Goal: Check status: Check status

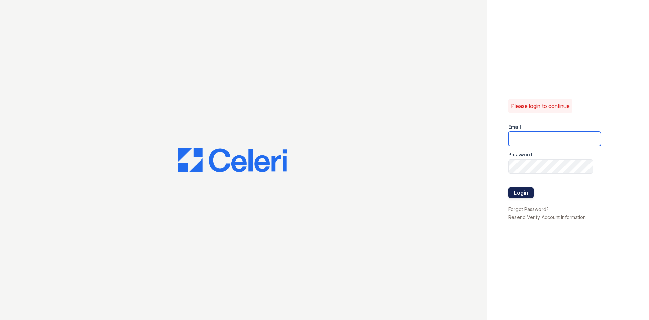
type input "[EMAIL_ADDRESS][DOMAIN_NAME]"
click at [526, 195] on button "Login" at bounding box center [521, 192] width 25 height 11
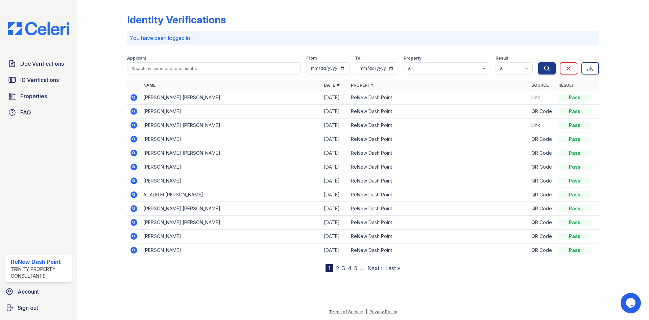
click at [134, 97] on icon at bounding box center [134, 97] width 2 height 2
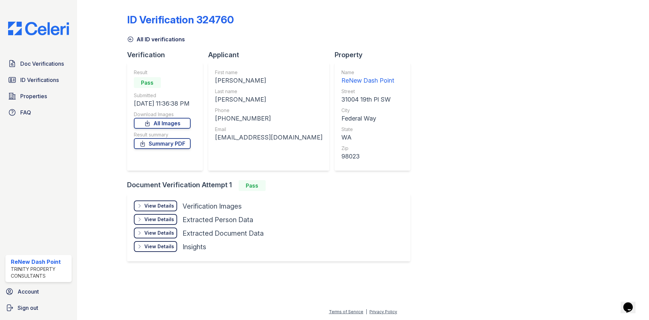
click at [161, 206] on div "View Details" at bounding box center [159, 205] width 30 height 7
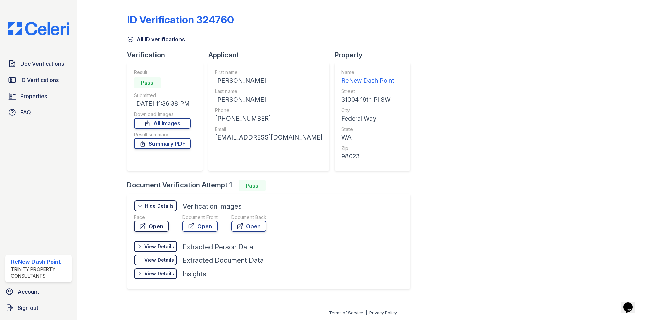
click at [158, 230] on link "Open" at bounding box center [151, 225] width 35 height 11
click at [58, 68] on link "Doc Verifications" at bounding box center [38, 64] width 66 height 14
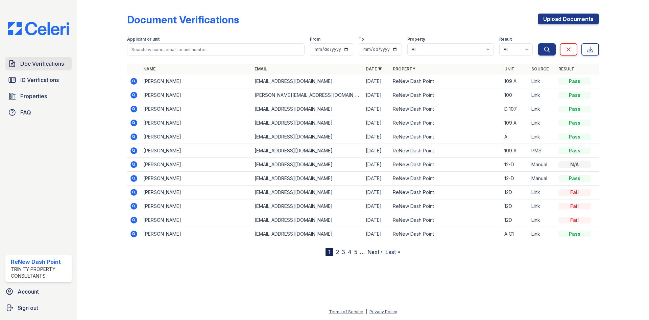
click at [47, 67] on span "Doc Verifications" at bounding box center [42, 64] width 44 height 8
click at [133, 110] on icon at bounding box center [134, 109] width 7 height 7
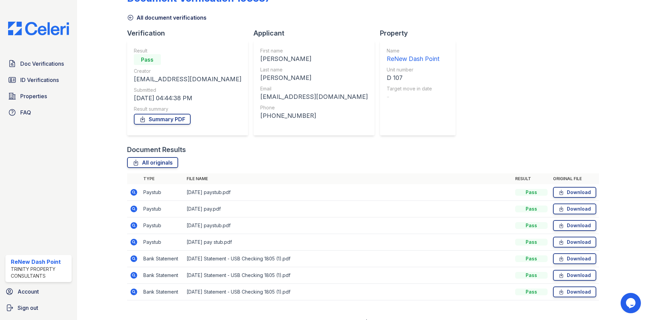
scroll to position [32, 0]
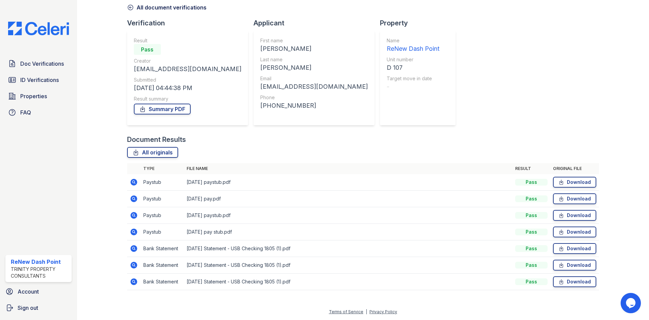
click at [135, 183] on icon at bounding box center [134, 182] width 8 height 8
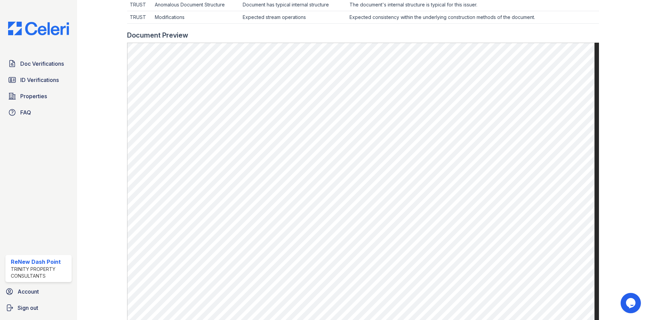
scroll to position [271, 0]
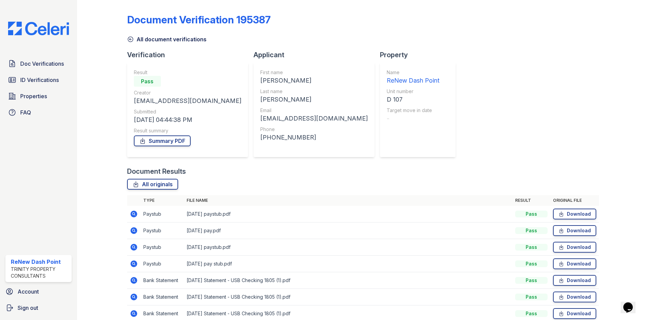
click at [136, 228] on icon at bounding box center [134, 230] width 7 height 7
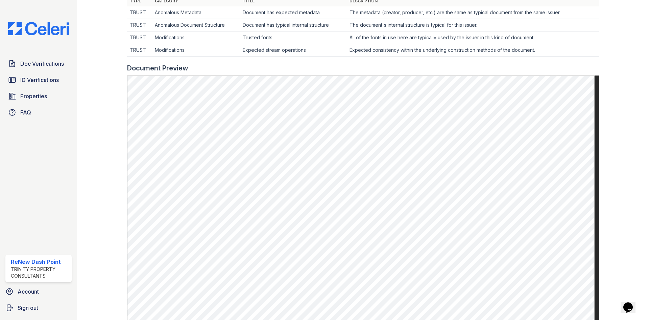
scroll to position [237, 0]
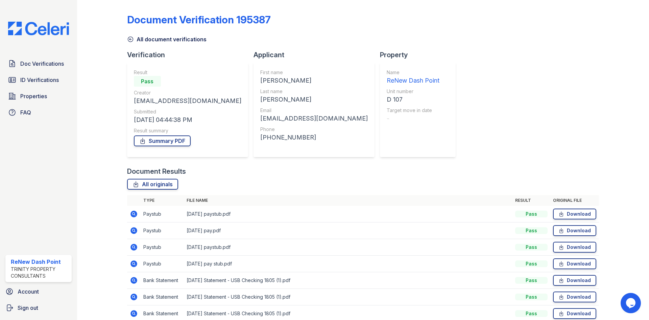
scroll to position [32, 0]
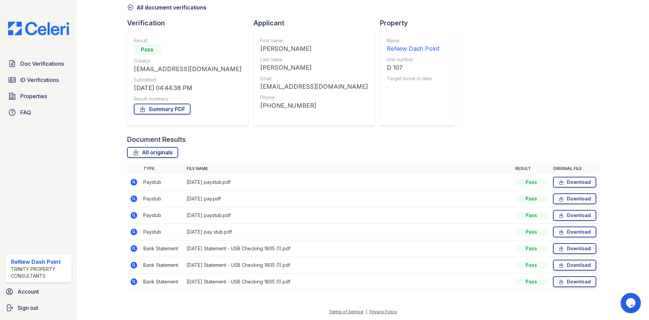
click at [131, 213] on icon at bounding box center [134, 215] width 8 height 8
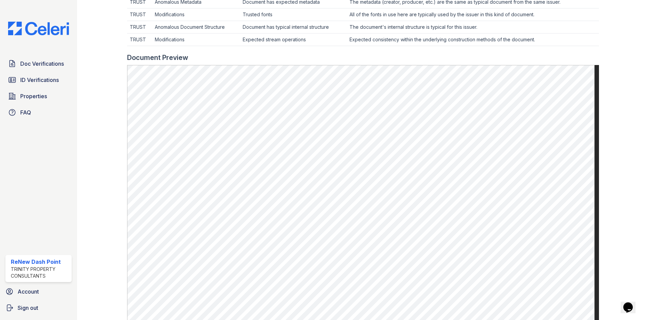
scroll to position [271, 0]
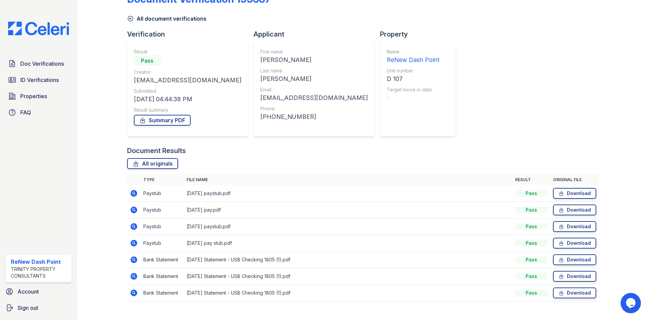
scroll to position [32, 0]
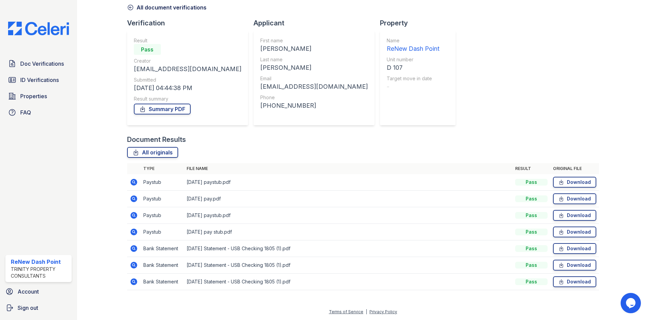
click at [135, 216] on icon at bounding box center [134, 215] width 7 height 7
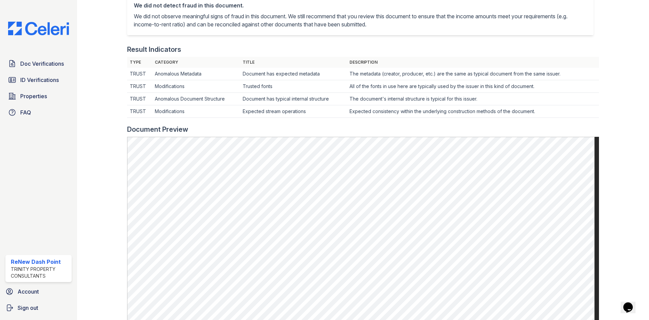
scroll to position [169, 0]
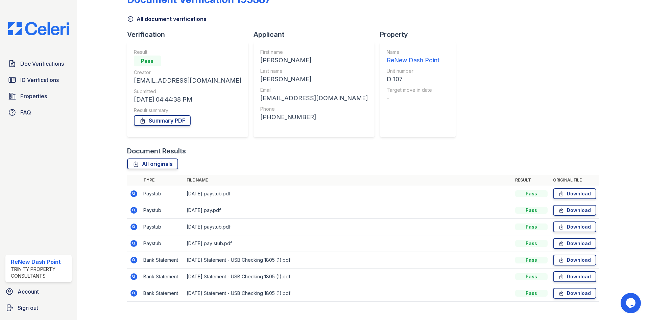
scroll to position [32, 0]
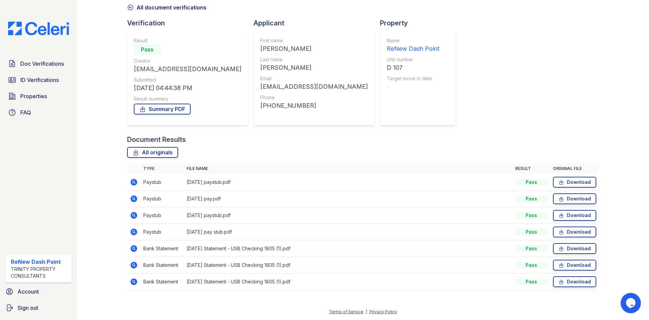
click at [134, 231] on icon at bounding box center [134, 231] width 2 height 2
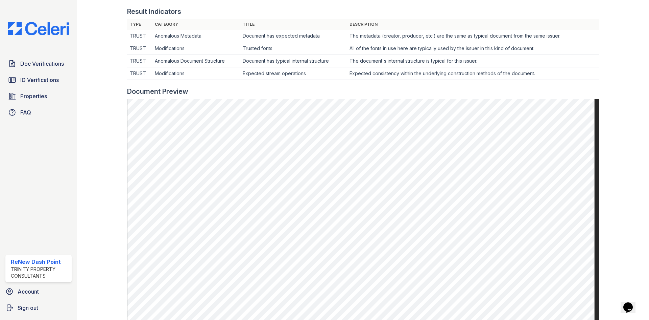
scroll to position [237, 0]
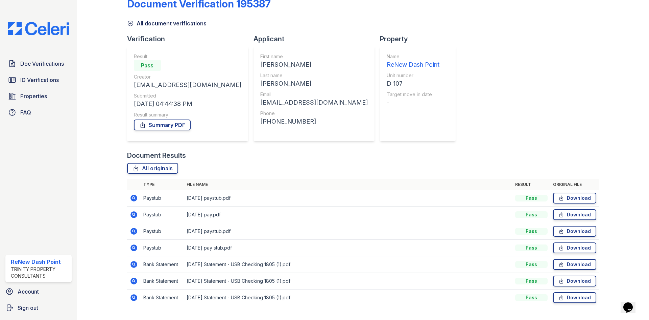
scroll to position [32, 0]
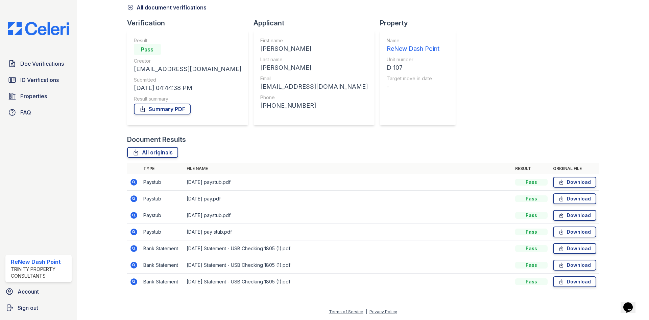
click at [135, 233] on icon at bounding box center [134, 232] width 8 height 8
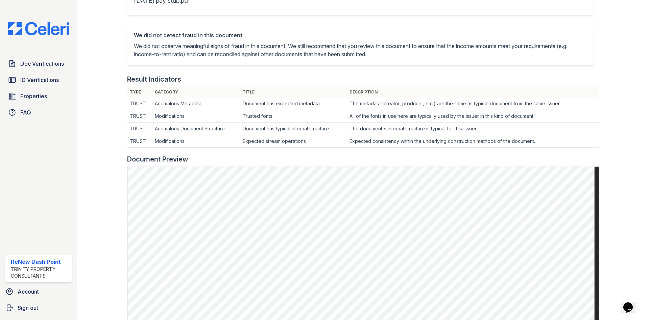
scroll to position [169, 0]
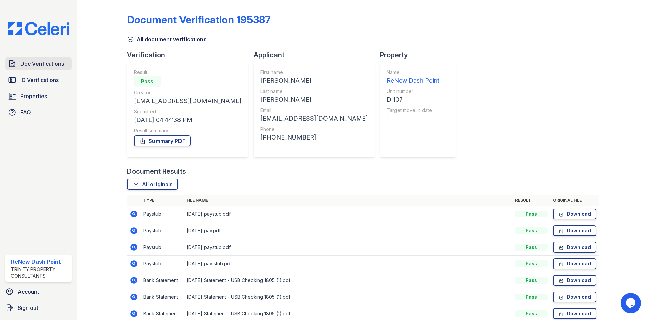
click at [40, 70] on link "Doc Verifications" at bounding box center [38, 64] width 66 height 14
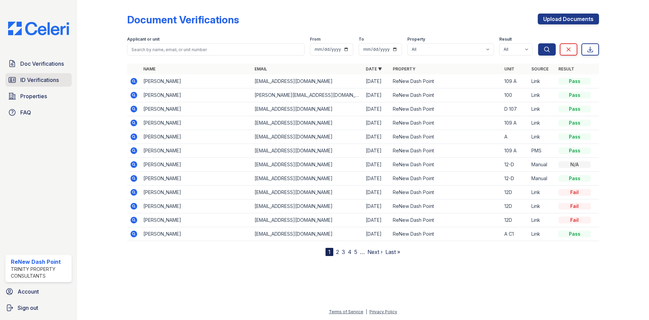
click at [34, 79] on span "ID Verifications" at bounding box center [39, 80] width 39 height 8
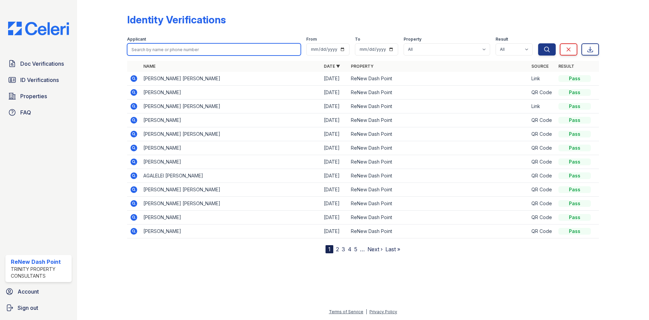
click at [145, 50] on input "search" at bounding box center [214, 49] width 174 height 12
type input "jasmine"
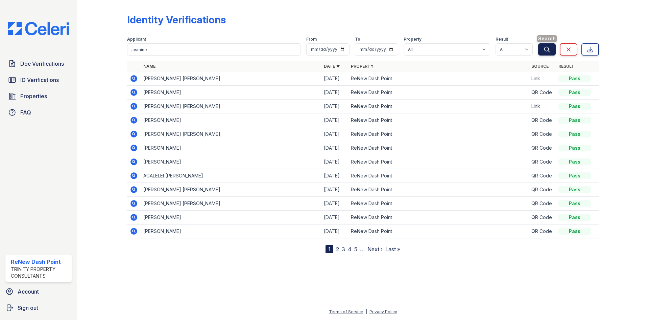
click at [542, 45] on button "Search" at bounding box center [547, 49] width 18 height 12
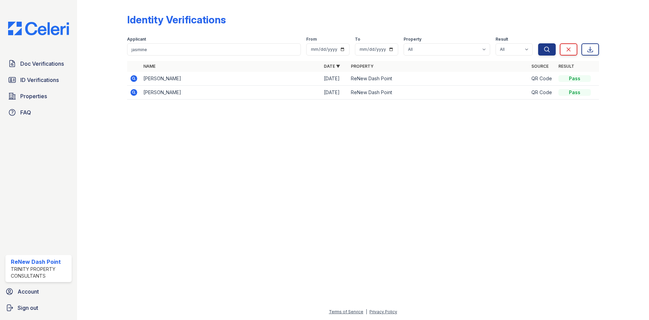
click at [133, 77] on icon at bounding box center [134, 78] width 8 height 8
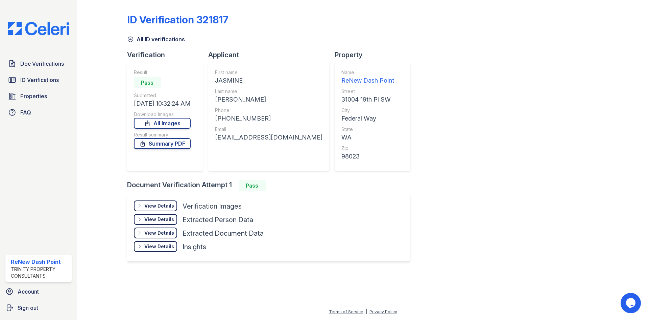
click at [165, 205] on div "View Details" at bounding box center [159, 205] width 30 height 7
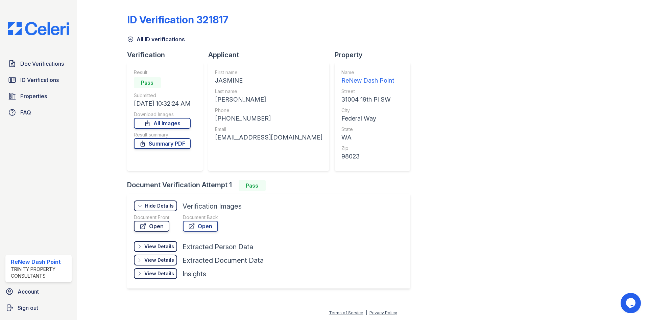
click at [153, 225] on link "Open" at bounding box center [152, 225] width 36 height 11
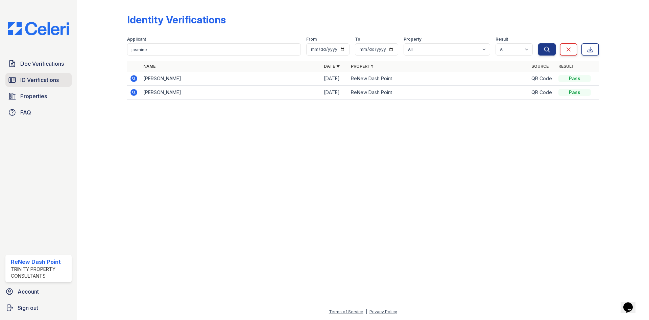
click at [23, 76] on span "ID Verifications" at bounding box center [39, 80] width 39 height 8
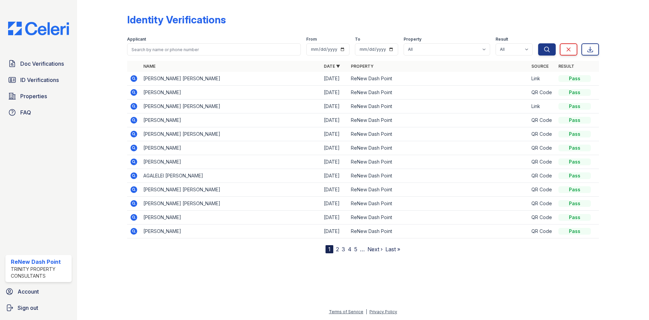
click at [30, 66] on span "Doc Verifications" at bounding box center [42, 64] width 44 height 8
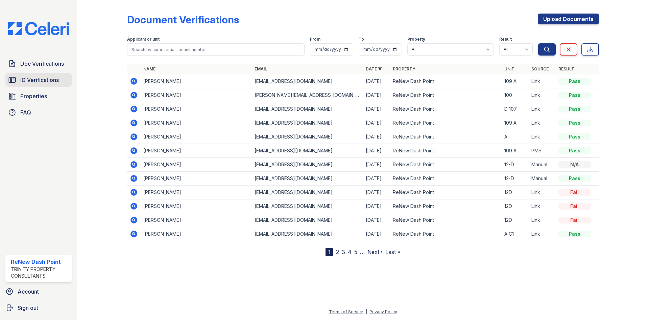
click at [33, 86] on link "ID Verifications" at bounding box center [38, 80] width 66 height 14
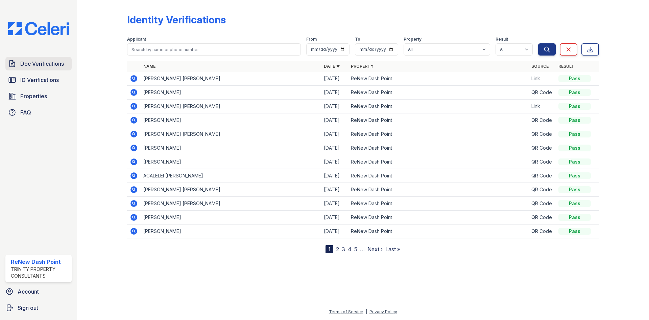
click at [41, 70] on link "Doc Verifications" at bounding box center [38, 64] width 66 height 14
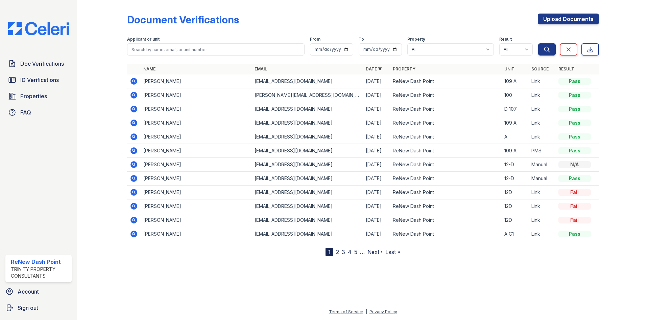
click at [469, 29] on div "Document Verifications Upload Documents" at bounding box center [363, 23] width 472 height 18
click at [133, 148] on icon at bounding box center [134, 150] width 7 height 7
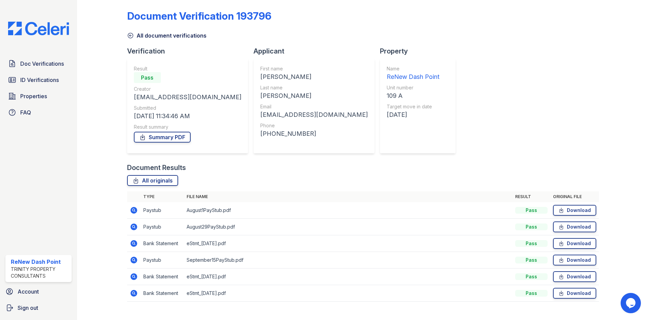
scroll to position [15, 0]
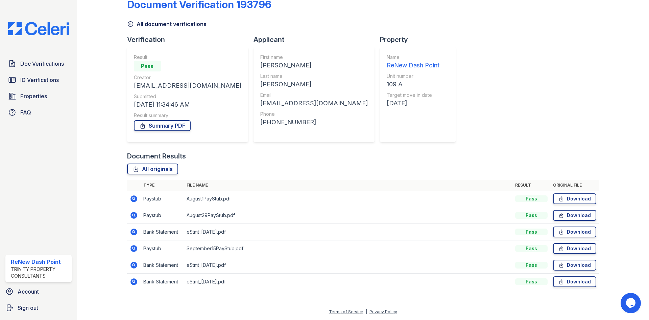
click at [135, 199] on icon at bounding box center [134, 198] width 7 height 7
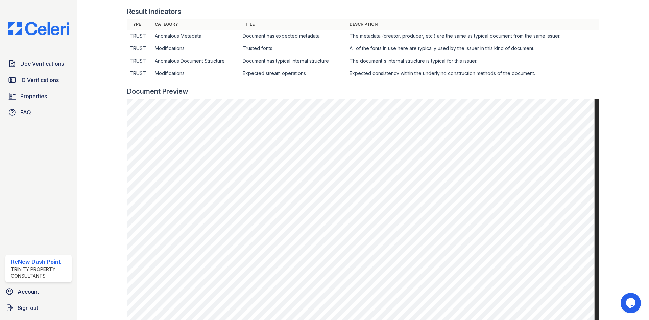
scroll to position [237, 0]
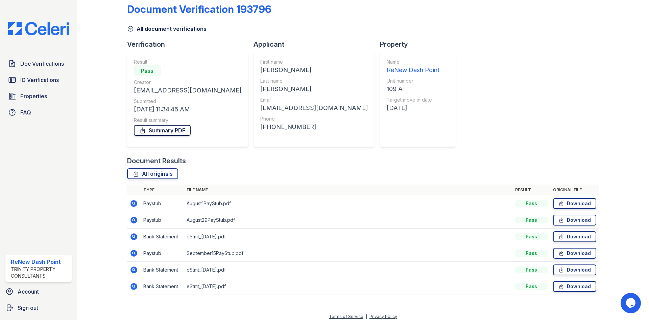
scroll to position [15, 0]
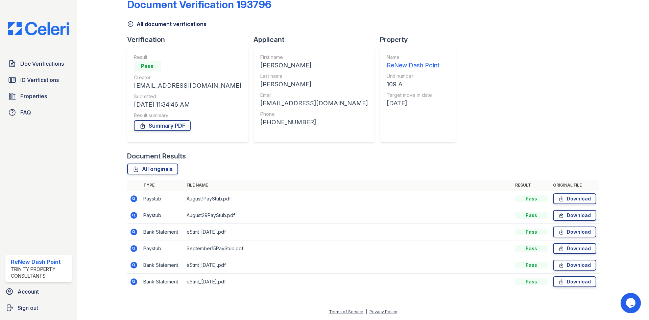
click at [131, 217] on icon at bounding box center [134, 215] width 7 height 7
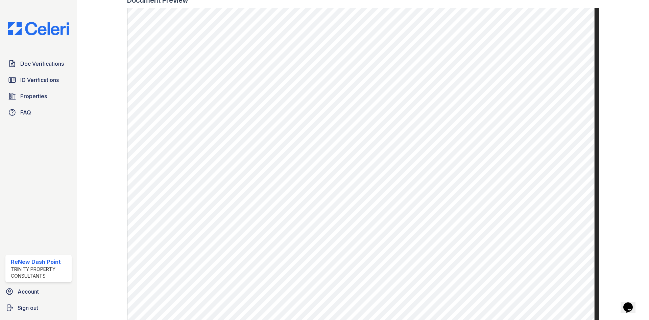
scroll to position [304, 0]
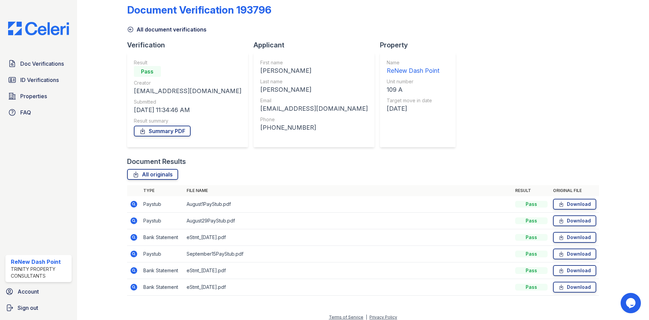
scroll to position [15, 0]
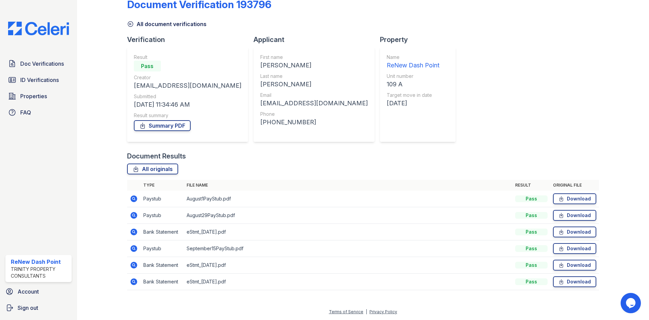
click at [135, 250] on icon at bounding box center [134, 248] width 7 height 7
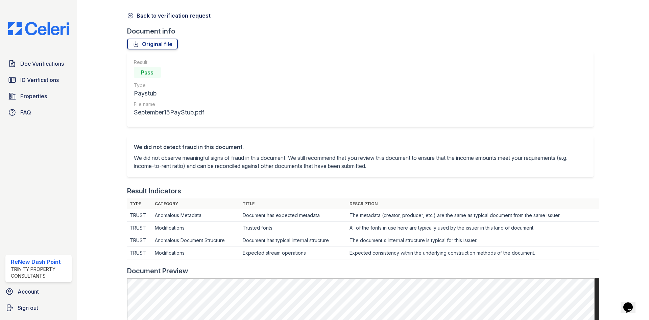
scroll to position [101, 0]
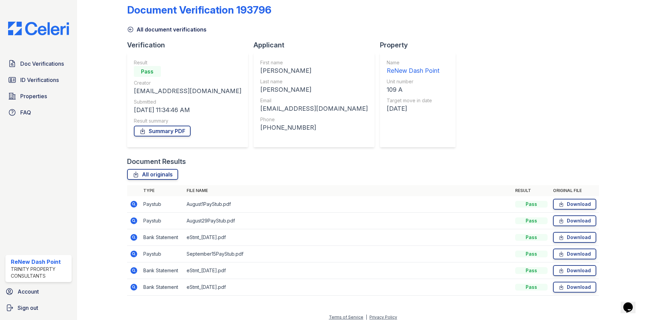
scroll to position [15, 0]
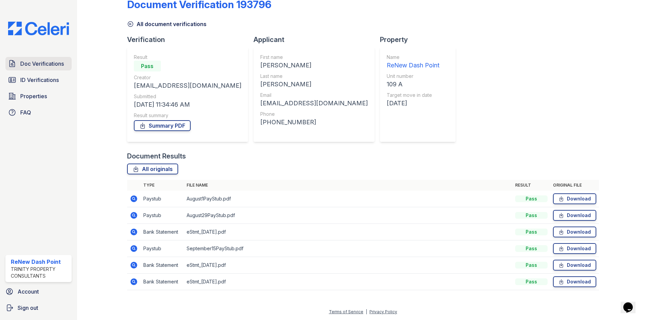
click at [28, 66] on span "Doc Verifications" at bounding box center [42, 64] width 44 height 8
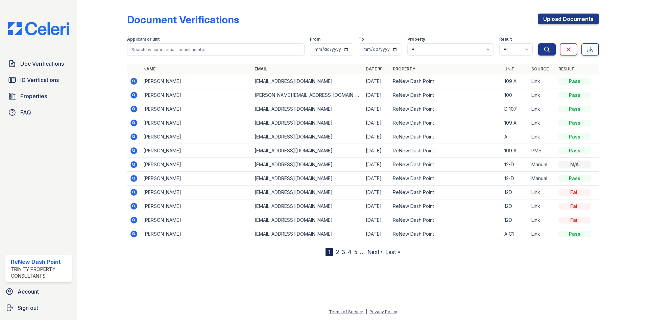
click at [134, 121] on icon at bounding box center [134, 122] width 7 height 7
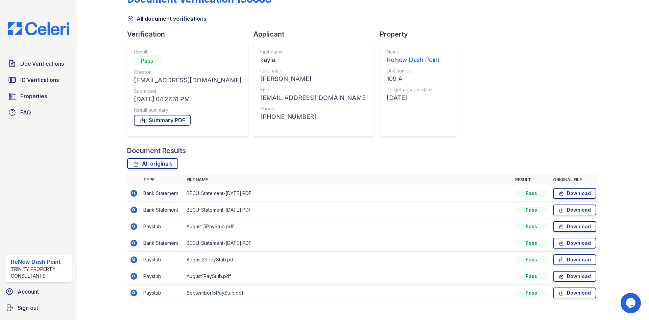
scroll to position [32, 0]
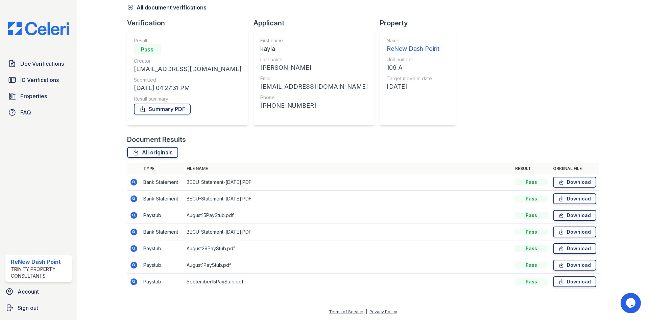
click at [134, 215] on icon at bounding box center [134, 215] width 2 height 2
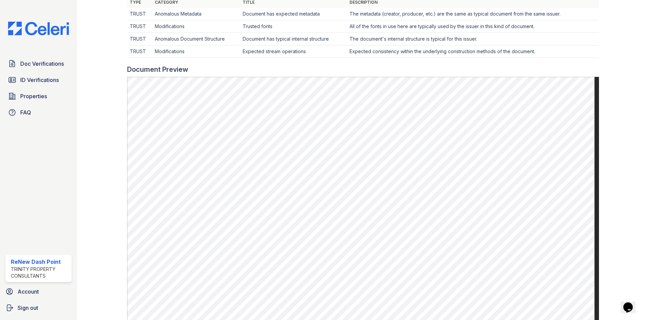
scroll to position [237, 0]
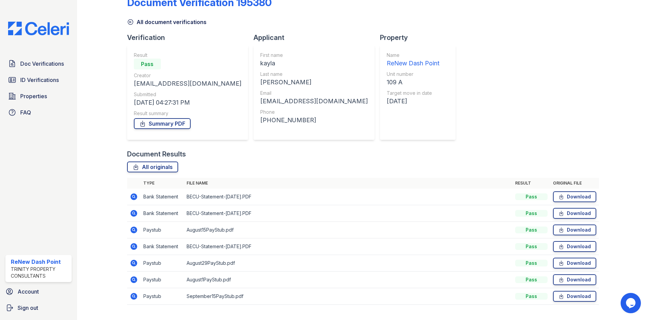
scroll to position [32, 0]
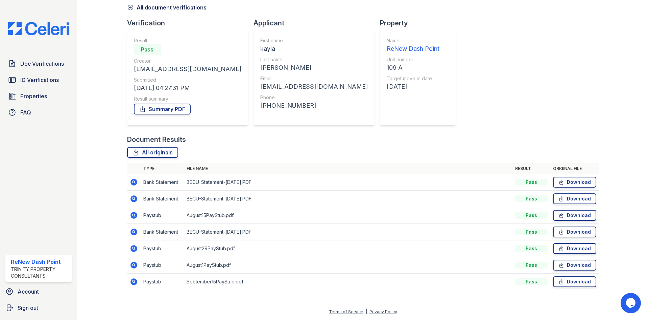
click at [134, 248] on icon at bounding box center [134, 248] width 8 height 8
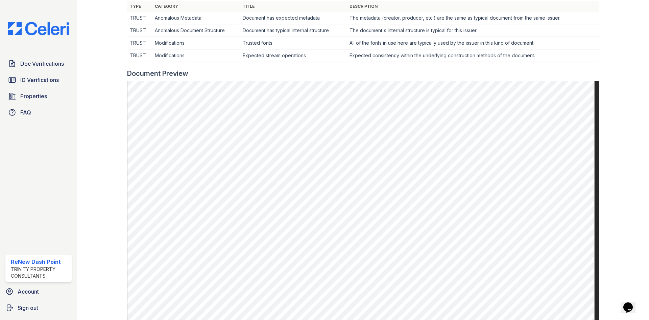
scroll to position [237, 0]
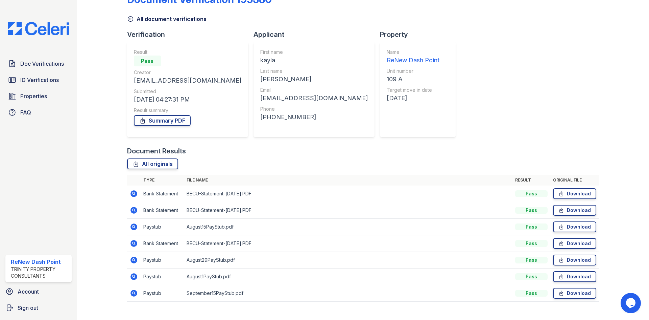
scroll to position [32, 0]
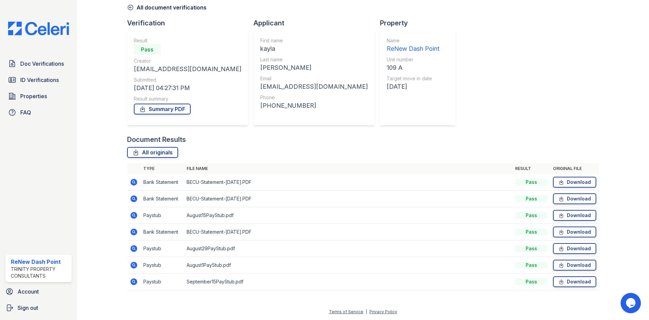
click at [132, 263] on icon at bounding box center [134, 264] width 7 height 7
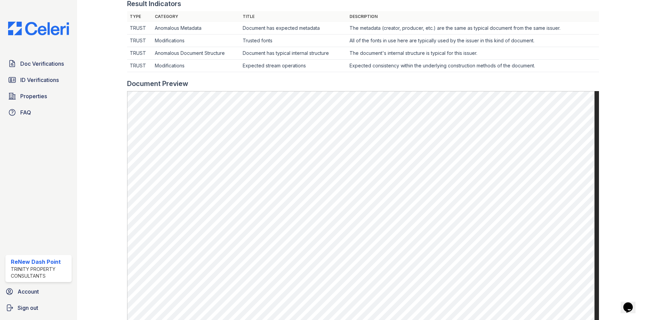
scroll to position [237, 0]
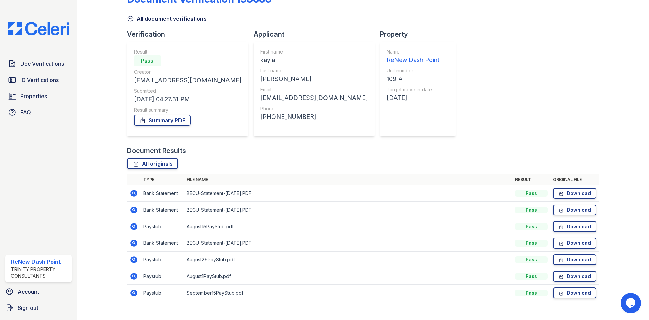
scroll to position [32, 0]
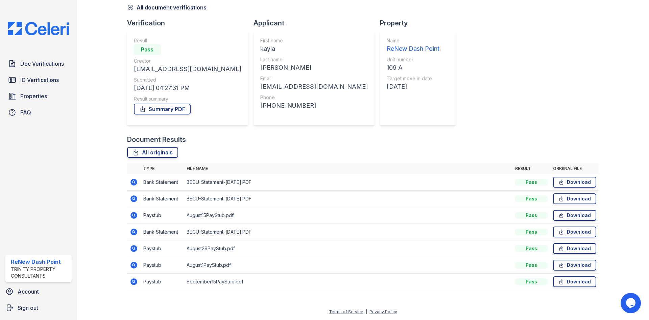
click at [134, 281] on icon at bounding box center [134, 281] width 2 height 2
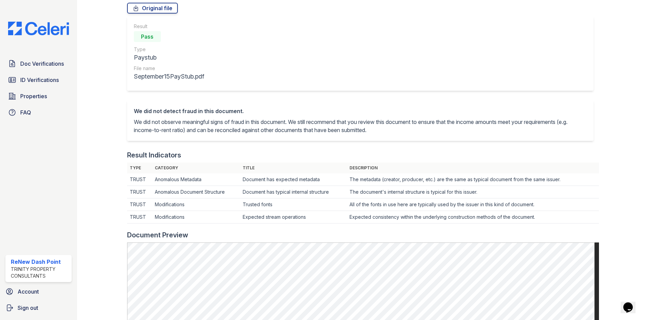
scroll to position [169, 0]
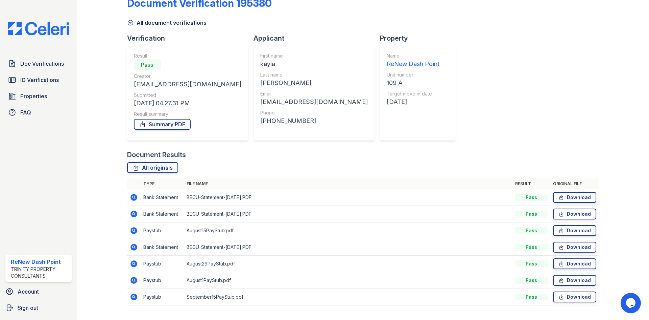
scroll to position [32, 0]
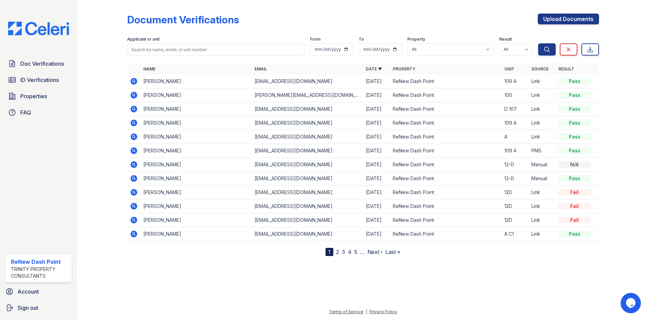
click at [136, 81] on icon at bounding box center [134, 81] width 7 height 7
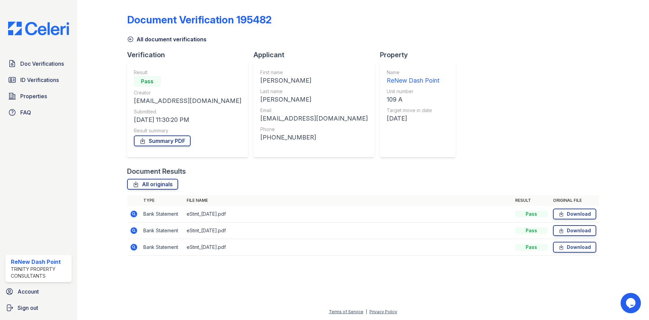
click at [135, 214] on icon at bounding box center [134, 213] width 7 height 7
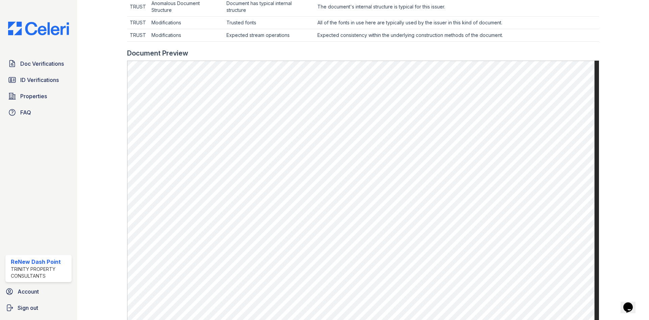
scroll to position [271, 0]
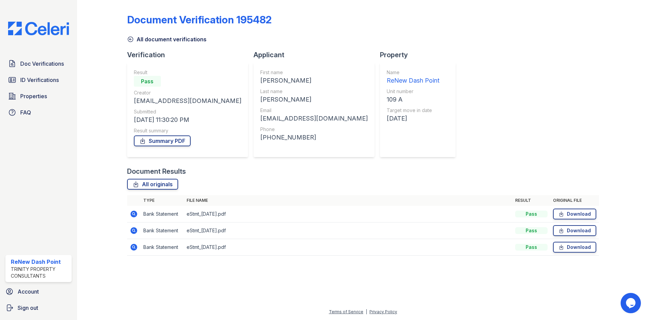
click at [134, 230] on icon at bounding box center [134, 230] width 2 height 2
click at [132, 247] on icon at bounding box center [134, 246] width 7 height 7
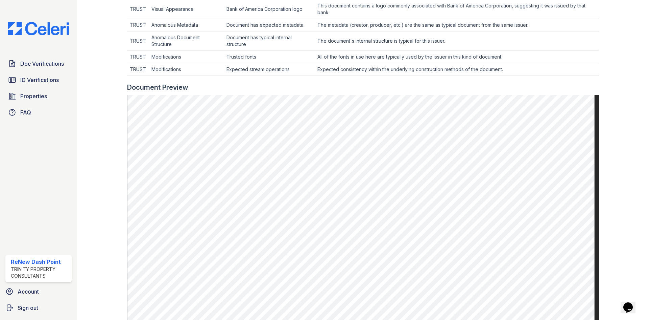
scroll to position [237, 0]
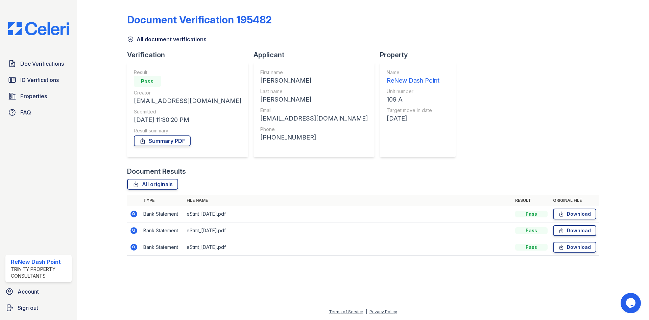
click at [133, 210] on icon at bounding box center [134, 214] width 8 height 8
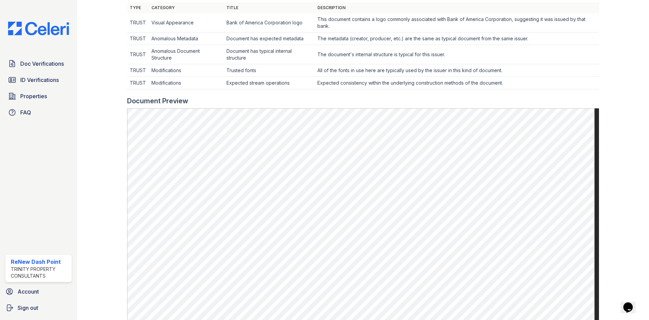
scroll to position [237, 0]
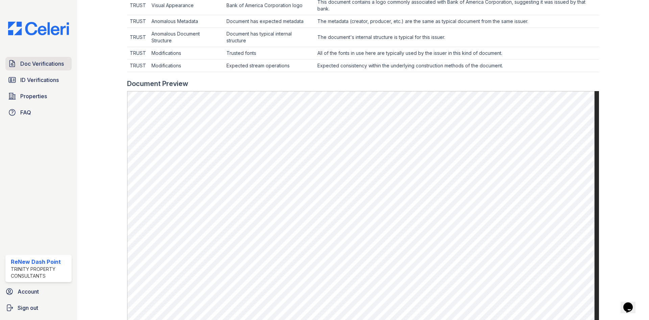
click at [31, 67] on span "Doc Verifications" at bounding box center [42, 64] width 44 height 8
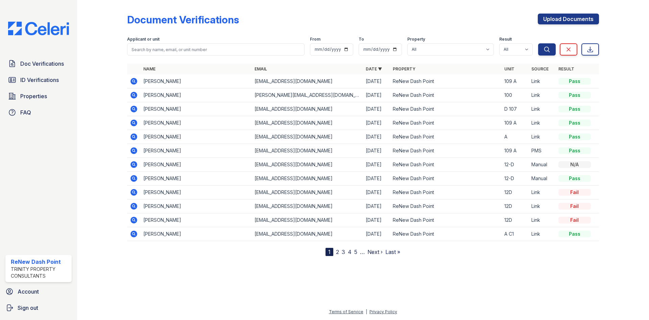
click at [134, 151] on icon at bounding box center [134, 150] width 2 height 2
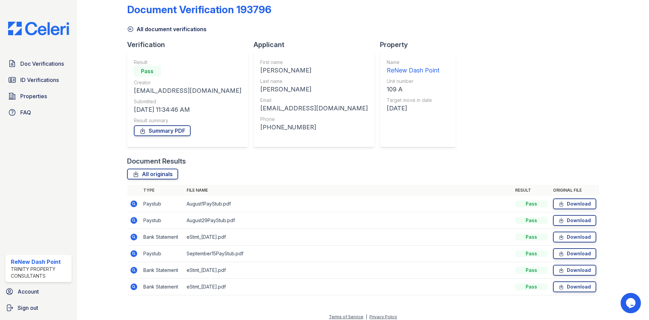
scroll to position [15, 0]
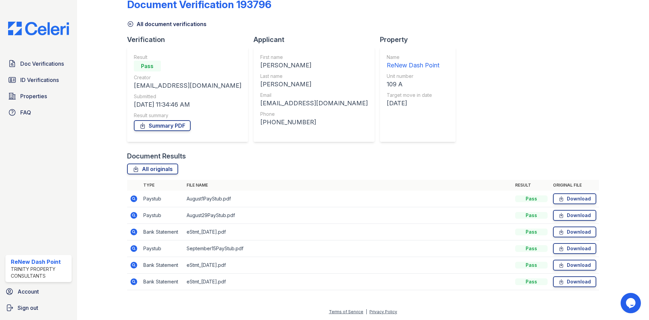
click at [133, 200] on icon at bounding box center [134, 198] width 7 height 7
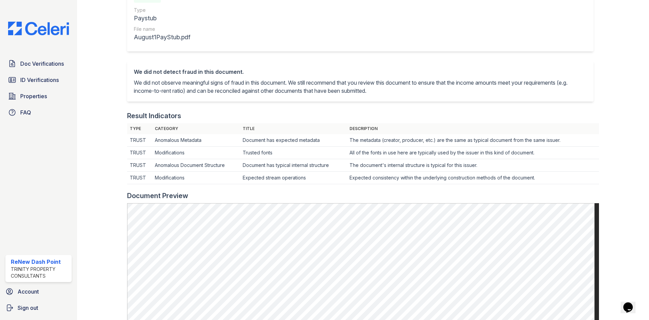
scroll to position [101, 0]
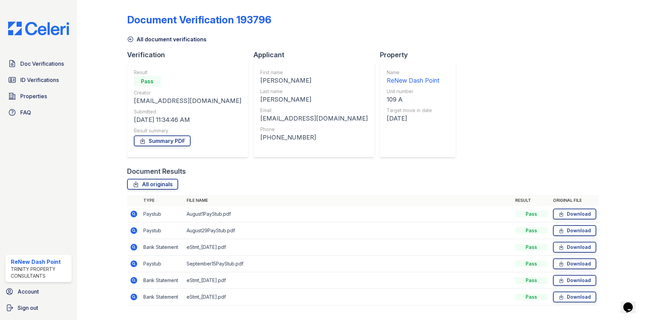
click at [134, 232] on icon at bounding box center [134, 230] width 7 height 7
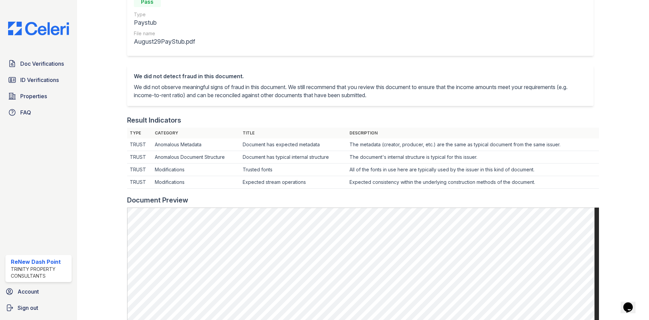
scroll to position [101, 0]
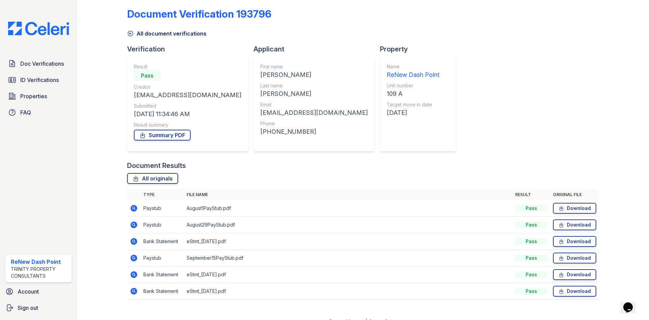
scroll to position [15, 0]
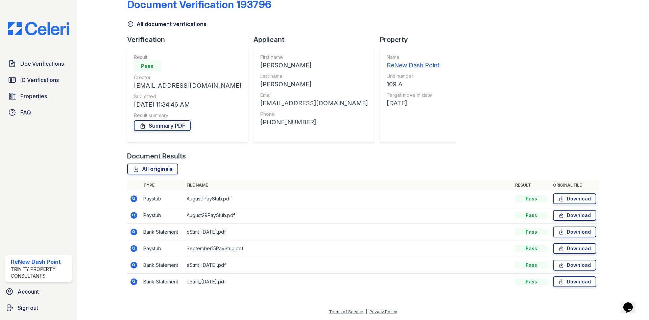
click at [135, 245] on icon at bounding box center [134, 248] width 8 height 8
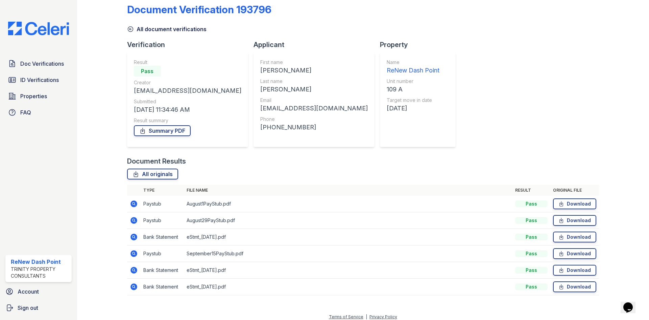
scroll to position [15, 0]
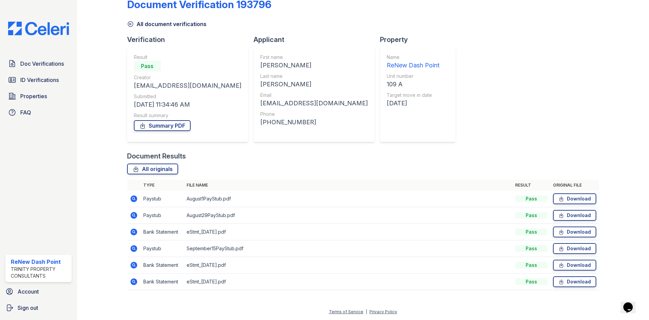
click at [135, 263] on icon at bounding box center [134, 264] width 7 height 7
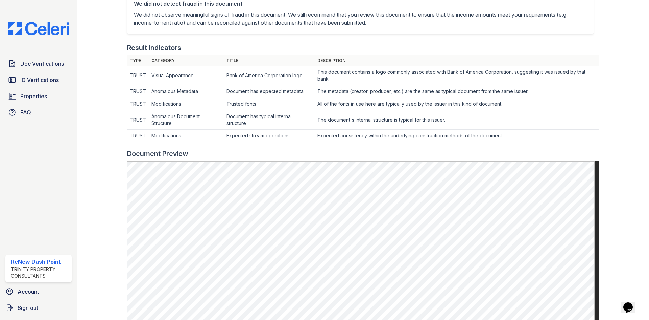
scroll to position [169, 0]
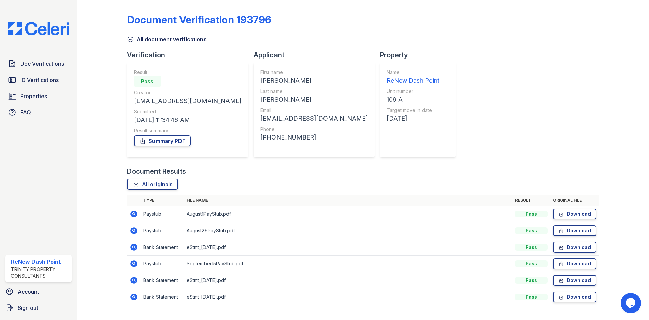
click at [133, 278] on icon at bounding box center [134, 280] width 8 height 8
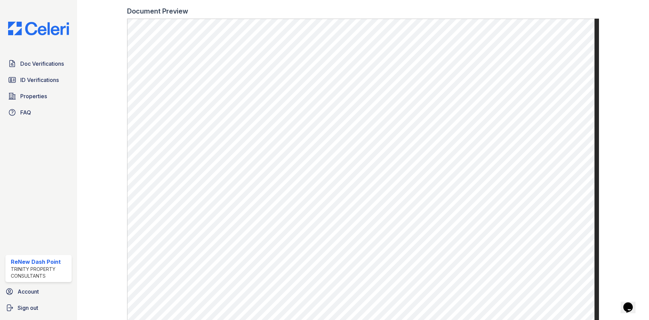
scroll to position [351, 0]
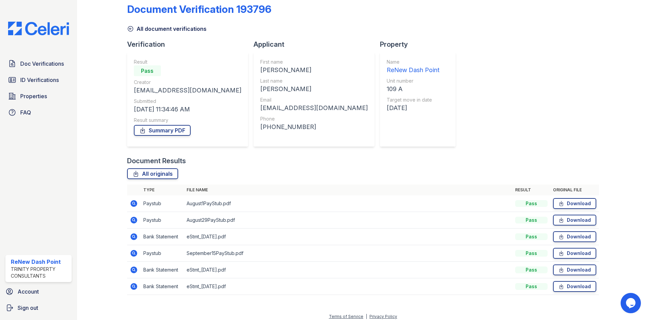
scroll to position [15, 0]
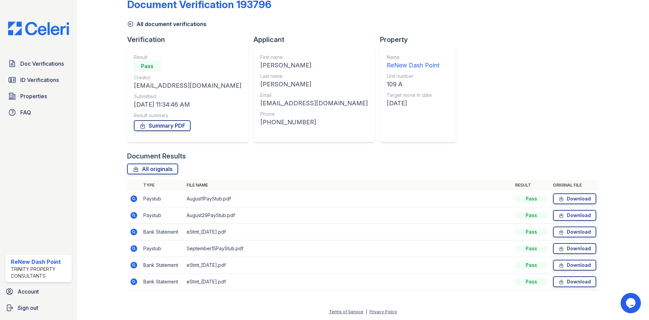
click at [134, 282] on icon at bounding box center [134, 281] width 8 height 8
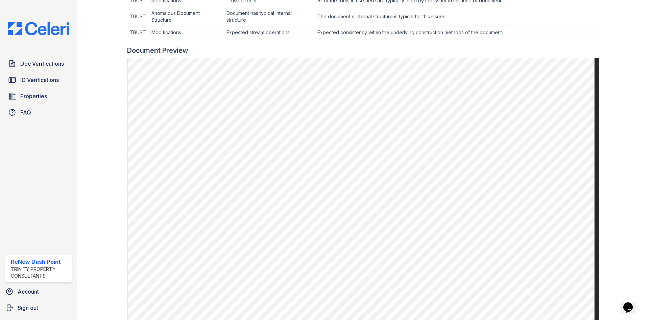
scroll to position [271, 0]
click at [32, 59] on link "Doc Verifications" at bounding box center [38, 64] width 66 height 14
click at [31, 78] on span "ID Verifications" at bounding box center [39, 80] width 39 height 8
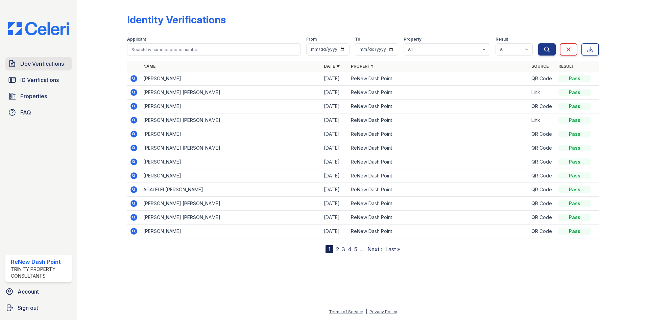
click at [56, 68] on link "Doc Verifications" at bounding box center [38, 64] width 66 height 14
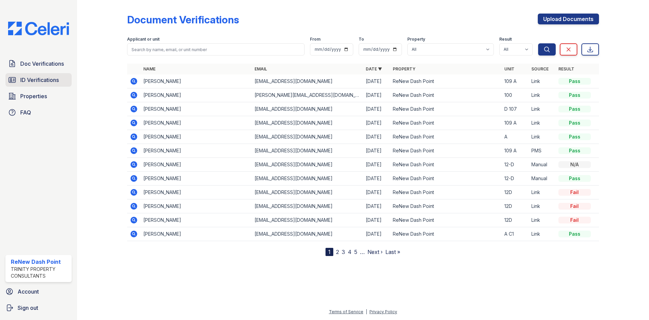
click at [44, 79] on span "ID Verifications" at bounding box center [39, 80] width 39 height 8
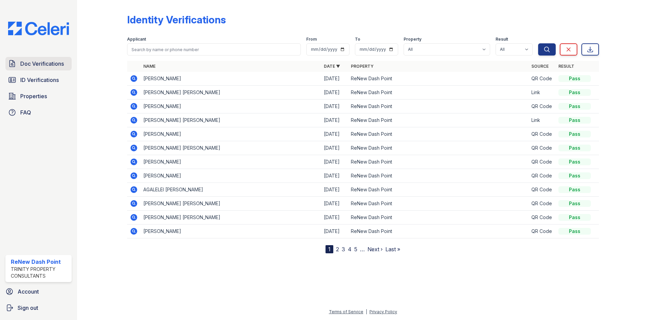
click at [39, 65] on span "Doc Verifications" at bounding box center [42, 64] width 44 height 8
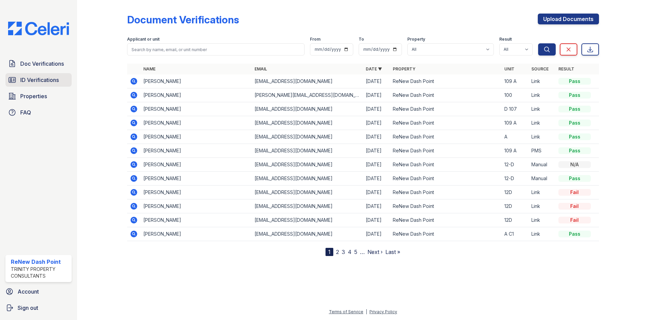
click at [41, 81] on span "ID Verifications" at bounding box center [39, 80] width 39 height 8
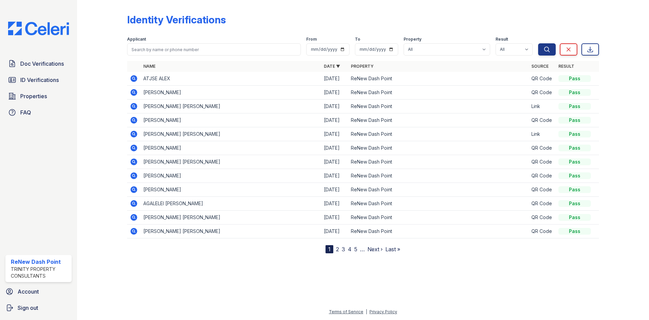
drag, startPoint x: 363, startPoint y: 9, endPoint x: 354, endPoint y: 6, distance: 8.8
click at [363, 9] on div "Identity Verifications Filter Applicant From To Property All ReNew Dash Point R…" at bounding box center [363, 128] width 472 height 250
